Goal: Book appointment/travel/reservation

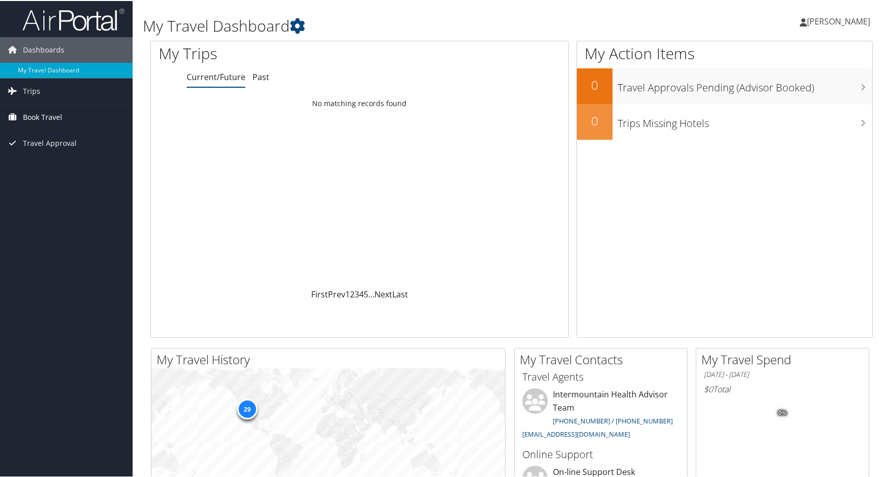
click at [41, 115] on span "Book Travel" at bounding box center [42, 116] width 39 height 25
click at [39, 164] on link "Book/Manage Online Trips" at bounding box center [66, 167] width 133 height 15
